Goal: Navigation & Orientation: Find specific page/section

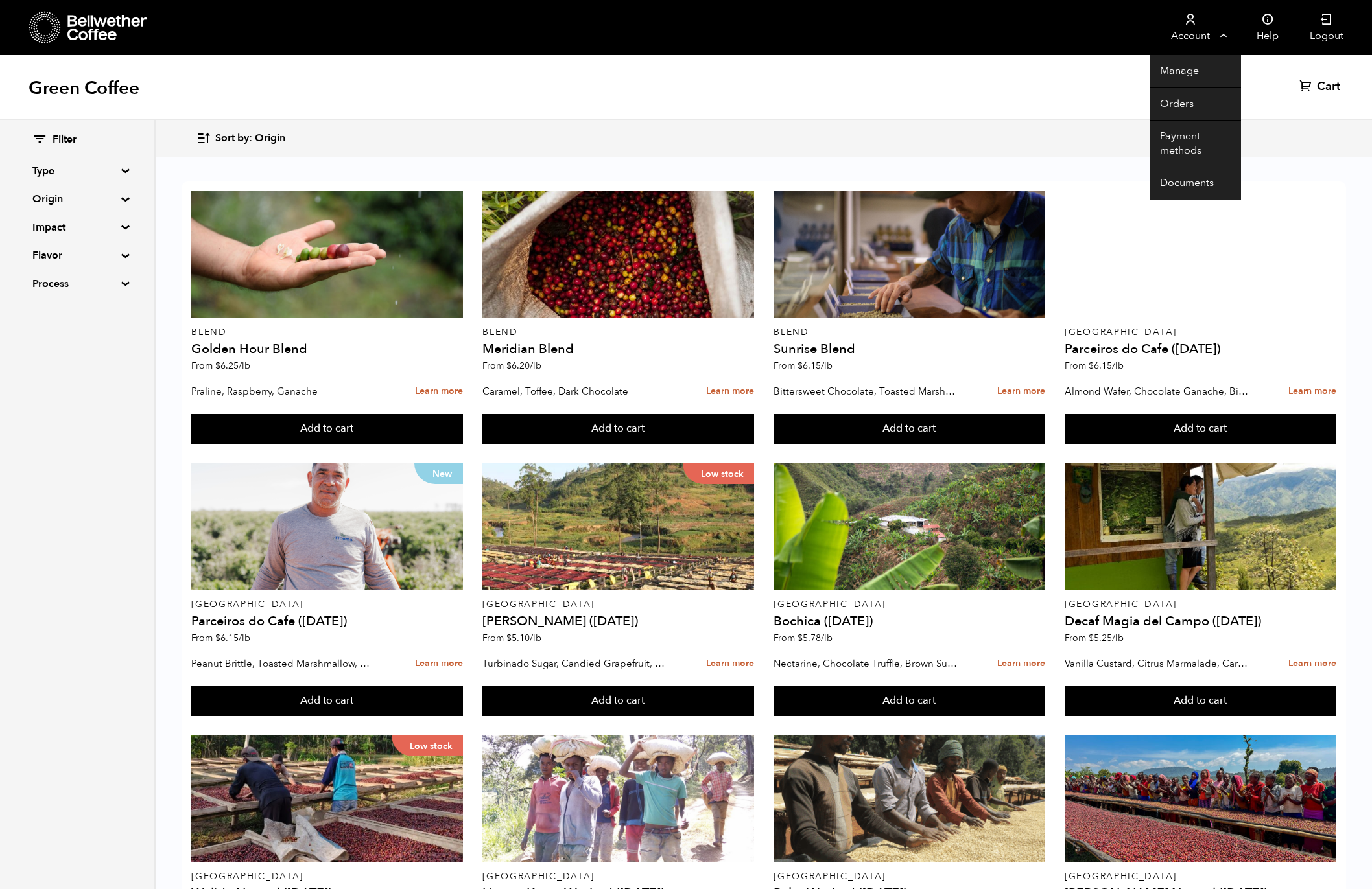
click at [1190, 23] on icon at bounding box center [1191, 20] width 13 height 13
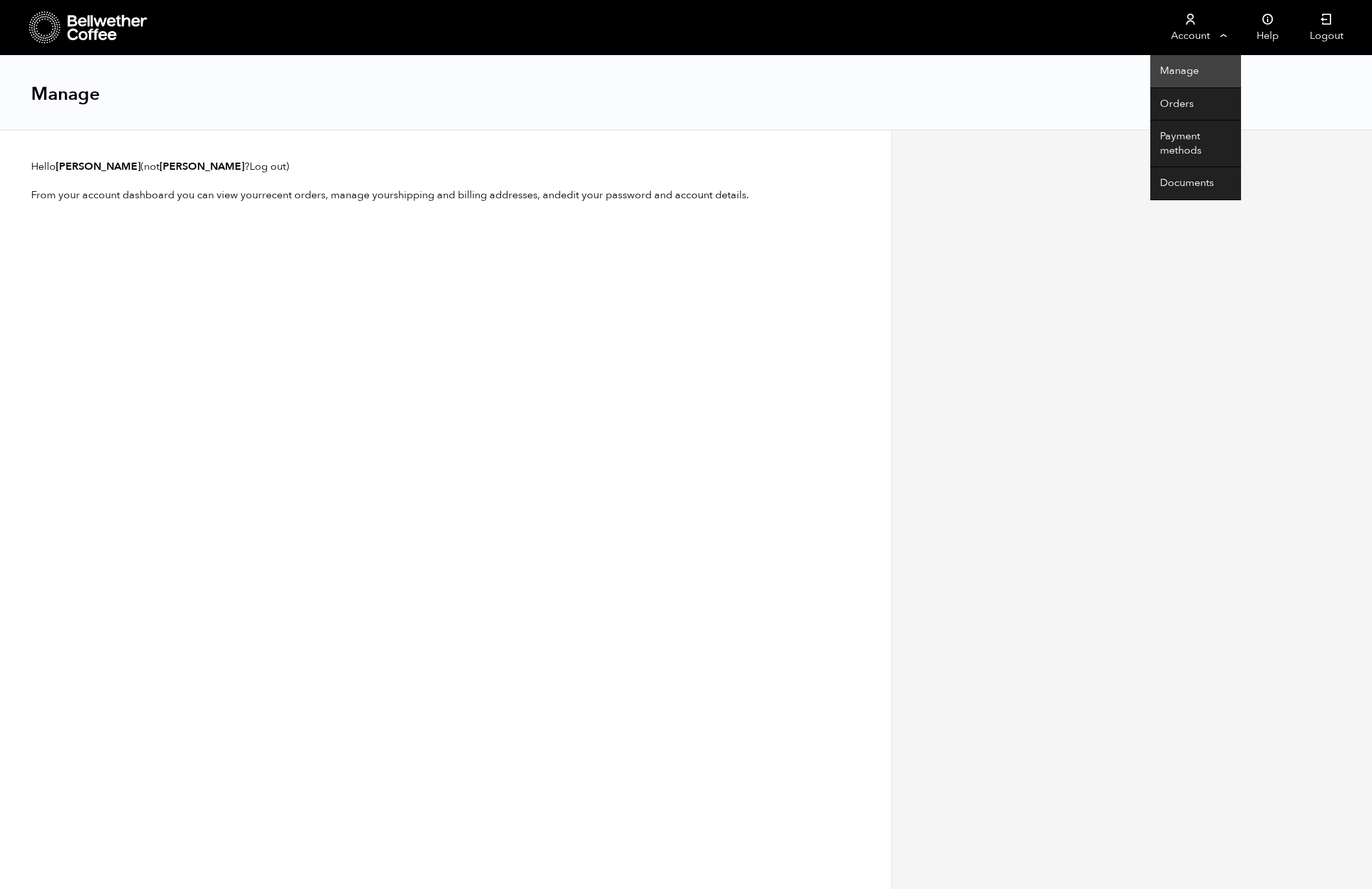
click at [1187, 75] on link "Manage" at bounding box center [1195, 72] width 91 height 33
click at [1195, 99] on link "Orders" at bounding box center [1195, 104] width 91 height 33
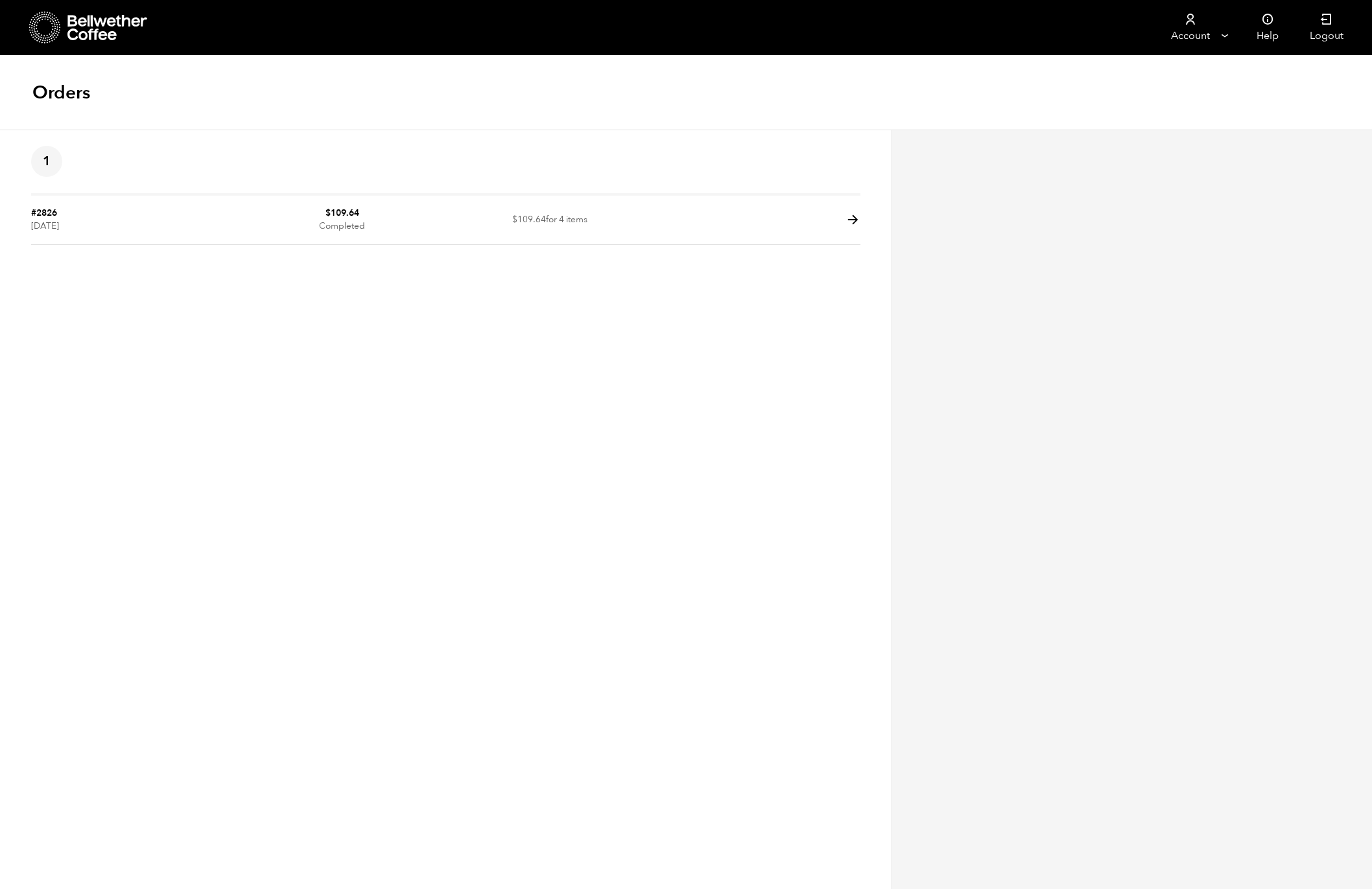
click at [77, 35] on icon at bounding box center [108, 27] width 81 height 26
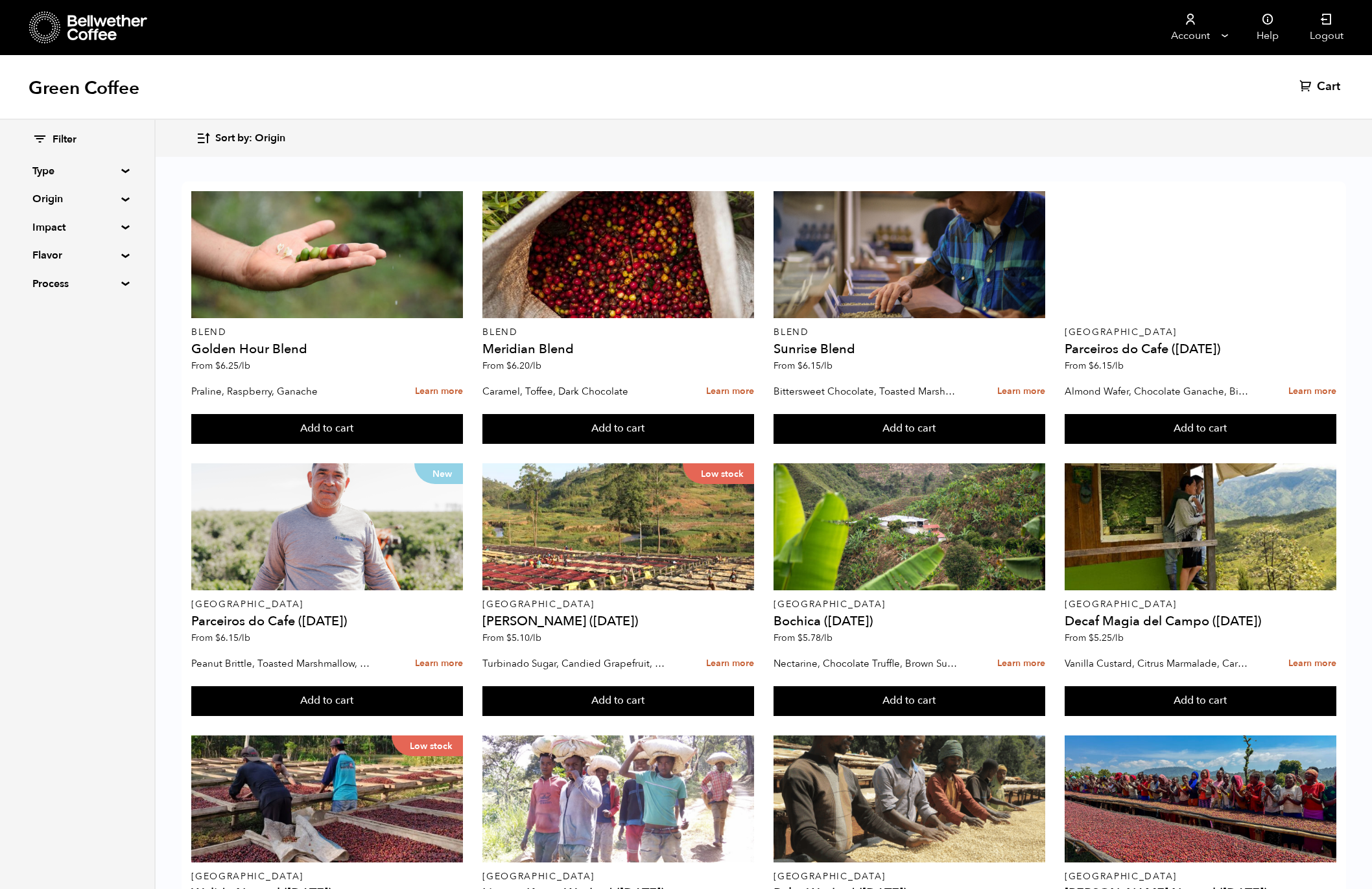
scroll to position [684, 0]
